Goal: Task Accomplishment & Management: Use online tool/utility

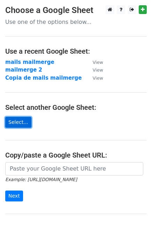
click at [21, 122] on link "Select..." at bounding box center [18, 122] width 26 height 11
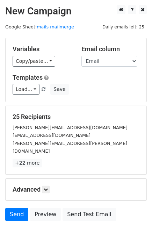
click at [38, 66] on div "Variables Copy/paste... {{Empresa}} {{Nombre}} {{Email}} {{Asunto}} Email colum…" at bounding box center [76, 69] width 141 height 63
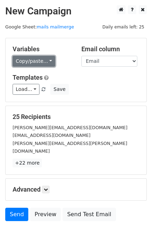
click at [37, 64] on link "Copy/paste..." at bounding box center [34, 61] width 43 height 11
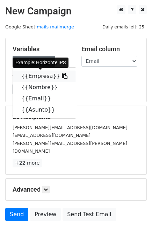
click at [35, 73] on link "{{Empresa}}" at bounding box center [44, 75] width 63 height 11
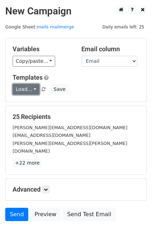
click at [29, 89] on link "Load..." at bounding box center [26, 89] width 27 height 11
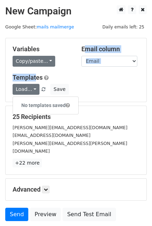
drag, startPoint x: 35, startPoint y: 67, endPoint x: 34, endPoint y: 62, distance: 5.4
click at [34, 61] on div "Variables Copy/paste... {{Empresa}} {{Nombre}} {{Email}} {{Asunto}} Email colum…" at bounding box center [76, 69] width 141 height 63
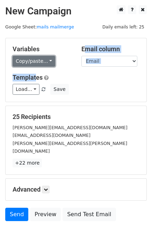
click at [34, 62] on link "Copy/paste..." at bounding box center [34, 61] width 43 height 11
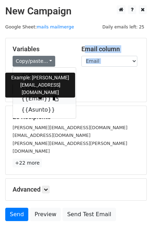
click at [27, 97] on link "{{Email}}" at bounding box center [44, 98] width 63 height 11
copy div "Email column Empresa Nombre Email Asunto Templat"
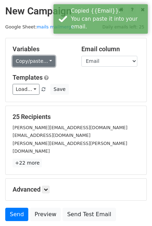
click at [35, 64] on link "Copy/paste..." at bounding box center [34, 61] width 43 height 11
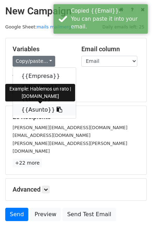
click at [31, 106] on link "{{Asunto}}" at bounding box center [44, 109] width 63 height 11
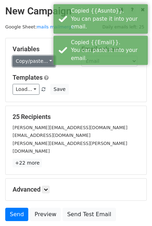
click at [35, 60] on link "Copy/paste..." at bounding box center [34, 61] width 43 height 11
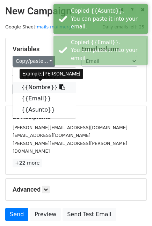
click at [31, 83] on link "{{Nombre}}" at bounding box center [44, 87] width 63 height 11
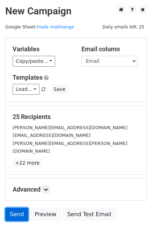
click at [20, 209] on link "Send" at bounding box center [16, 213] width 23 height 13
